Goal: Task Accomplishment & Management: Complete application form

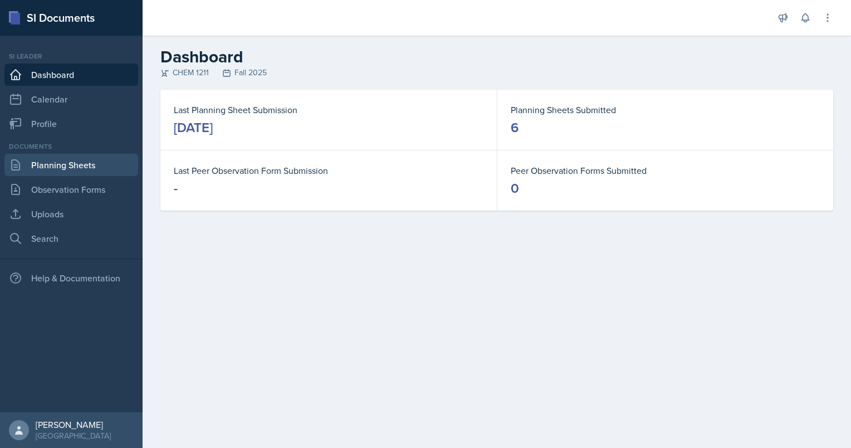
click at [79, 163] on link "Planning Sheets" at bounding box center [71, 165] width 134 height 22
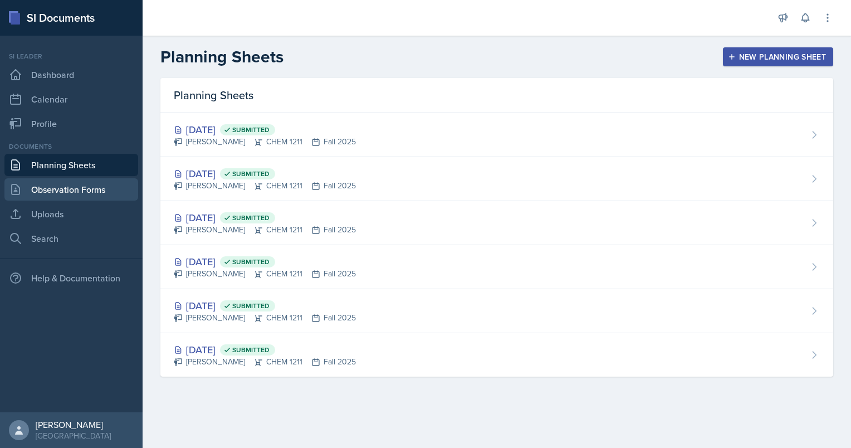
click at [70, 194] on link "Observation Forms" at bounding box center [71, 189] width 134 height 22
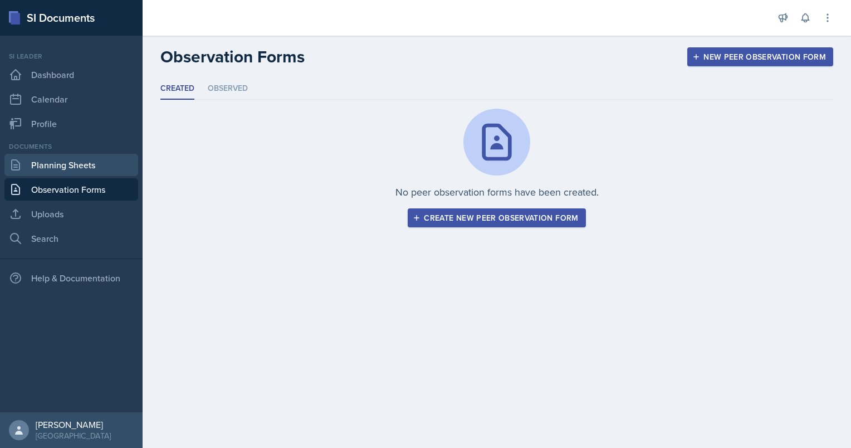
click at [75, 162] on link "Planning Sheets" at bounding box center [71, 165] width 134 height 22
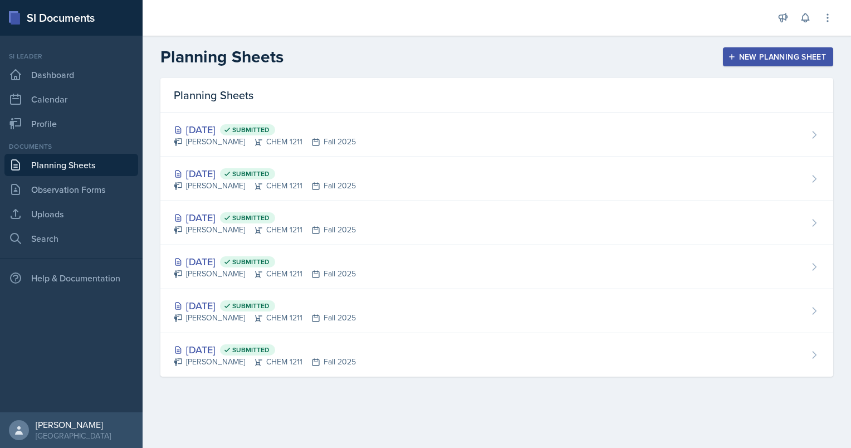
click at [770, 59] on div "New Planning Sheet" at bounding box center [778, 56] width 96 height 9
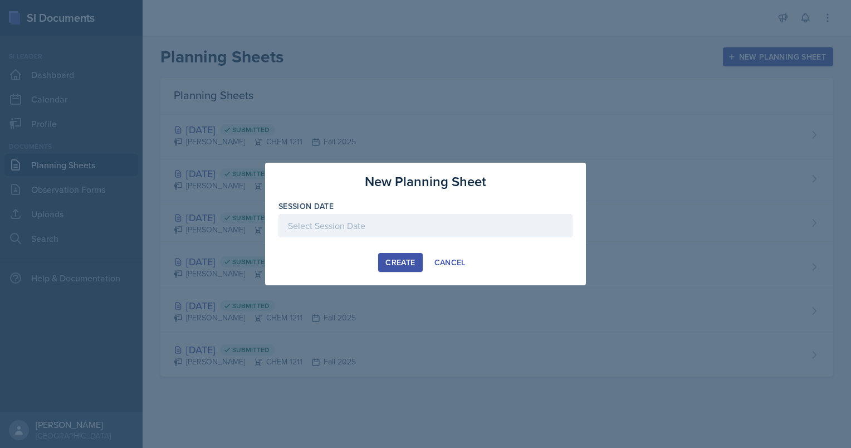
click at [408, 215] on div at bounding box center [425, 225] width 294 height 23
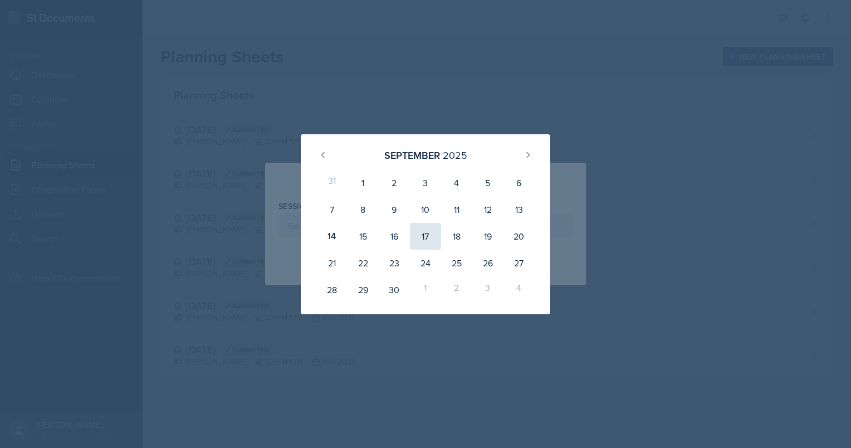
click at [423, 236] on div "17" at bounding box center [425, 236] width 31 height 27
type input "[DATE]"
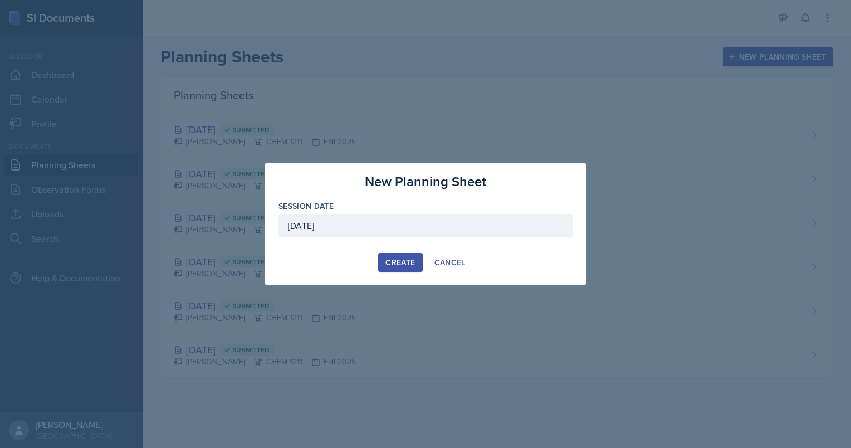
click at [398, 261] on div "Create" at bounding box center [400, 262] width 30 height 9
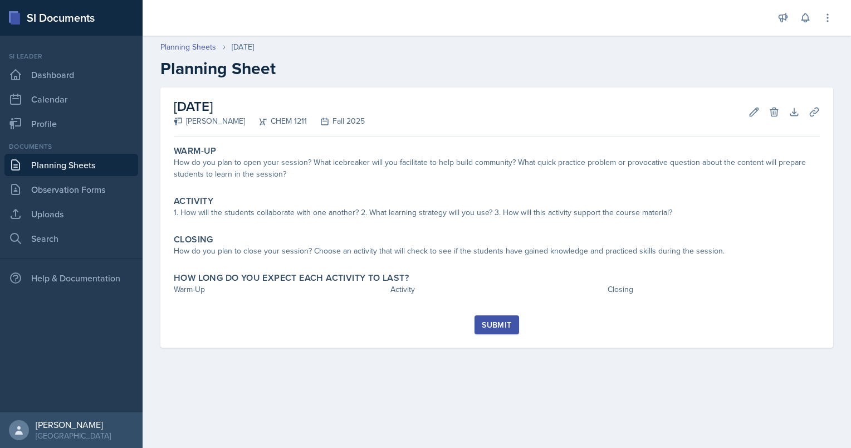
click at [84, 163] on link "Planning Sheets" at bounding box center [71, 165] width 134 height 22
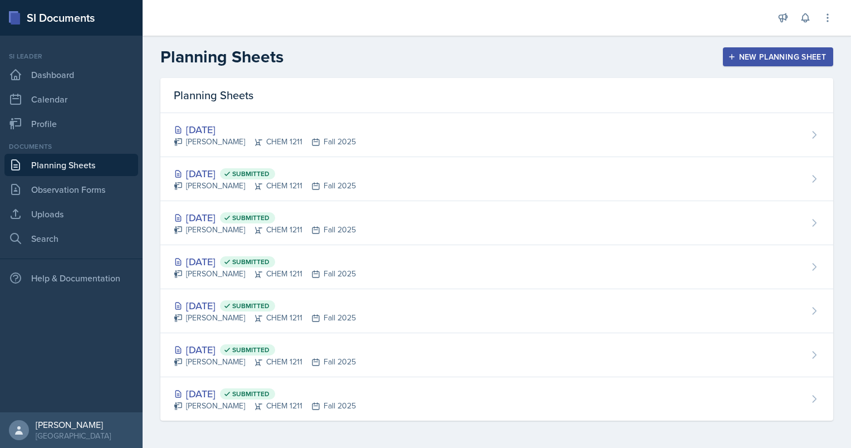
click at [747, 58] on div "New Planning Sheet" at bounding box center [778, 56] width 96 height 9
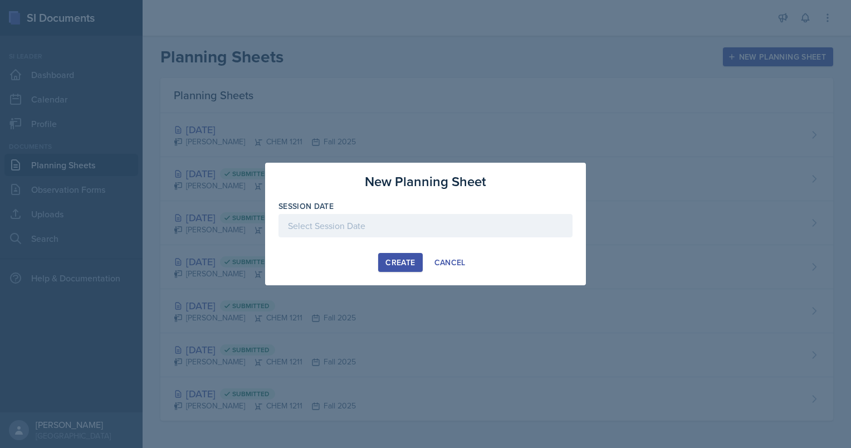
click at [444, 223] on div at bounding box center [425, 225] width 294 height 23
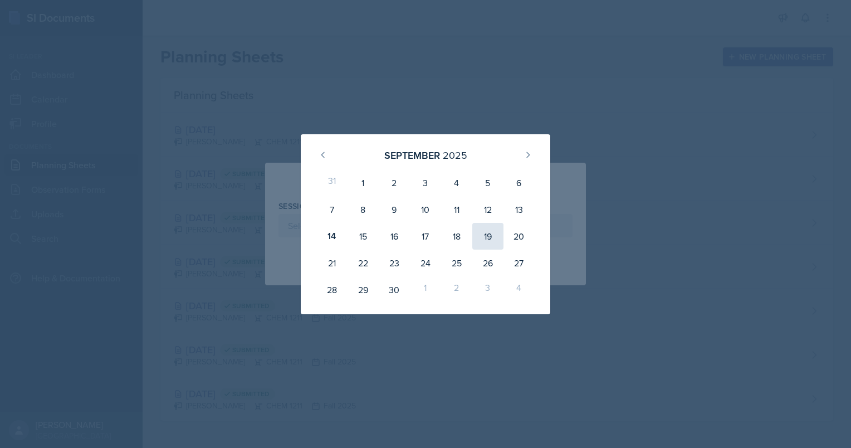
click at [501, 237] on div "19" at bounding box center [487, 236] width 31 height 27
type input "[DATE]"
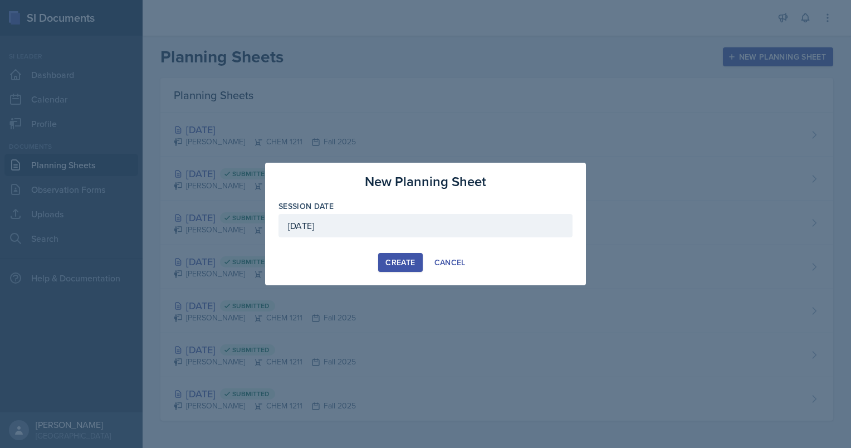
click at [385, 261] on div "Create" at bounding box center [400, 262] width 30 height 9
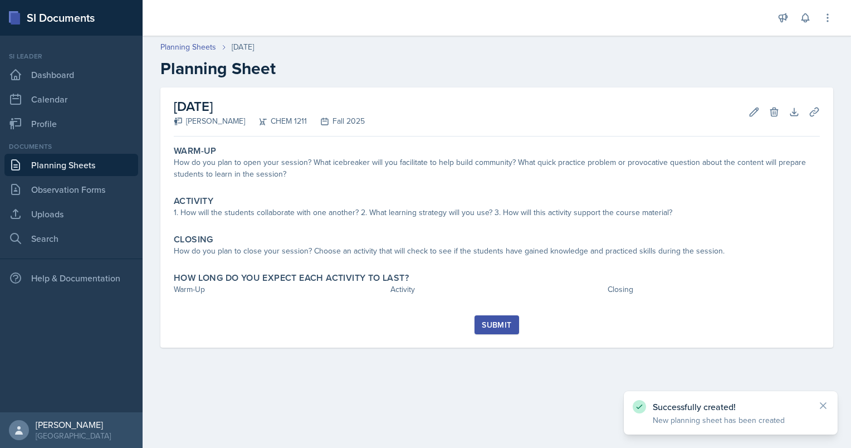
click at [97, 159] on link "Planning Sheets" at bounding box center [71, 165] width 134 height 22
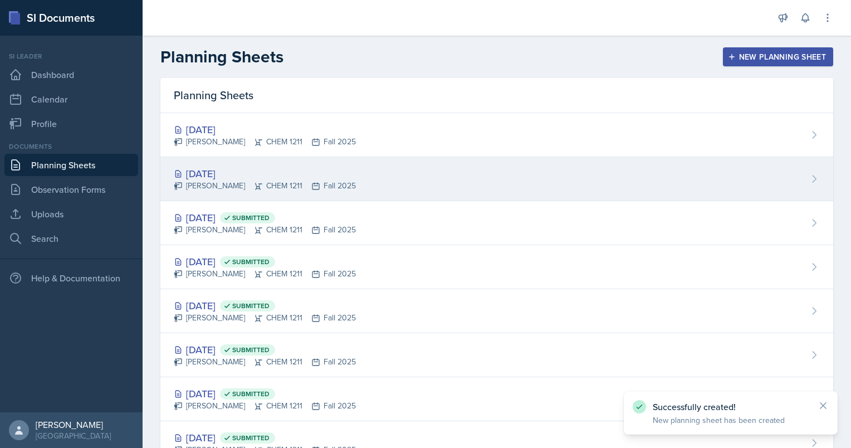
click at [236, 178] on div "[DATE]" at bounding box center [265, 173] width 182 height 15
